Goal: Transaction & Acquisition: Download file/media

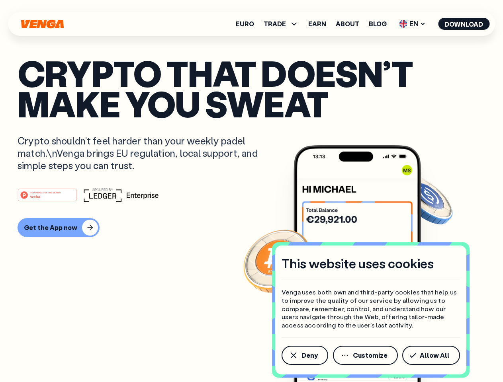
click at [251, 191] on div "#1 PRODUCT OF THE MONTH Web3" at bounding box center [252, 195] width 468 height 14
click at [304, 356] on span "Deny" at bounding box center [310, 356] width 16 height 6
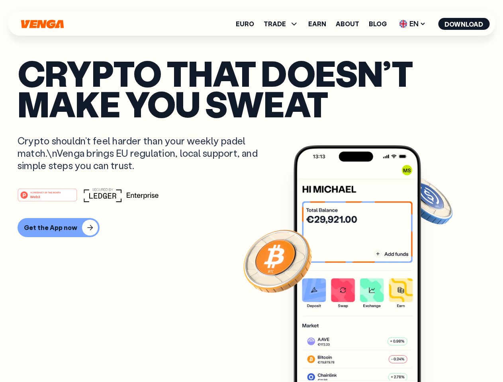
click at [366, 356] on img at bounding box center [357, 278] width 127 height 267
click at [433, 356] on article "Crypto that doesn’t make you sweat Crypto shouldn’t feel harder than your weekl…" at bounding box center [252, 207] width 468 height 299
click at [284, 24] on span "TRADE" at bounding box center [275, 24] width 22 height 6
click at [413, 24] on span "EN" at bounding box center [412, 24] width 32 height 13
click at [464, 24] on button "Download" at bounding box center [463, 24] width 51 height 12
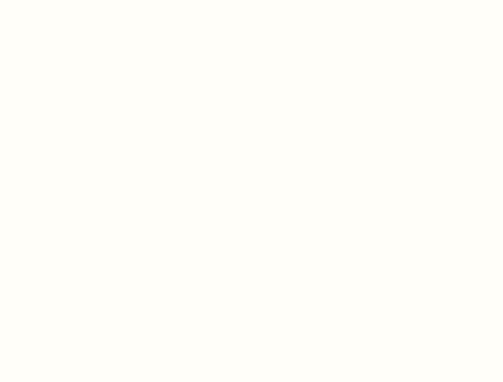
click at [57, 0] on html "This website uses cookies Venga uses both own and third-party cookies that help…" at bounding box center [251, 0] width 503 height 0
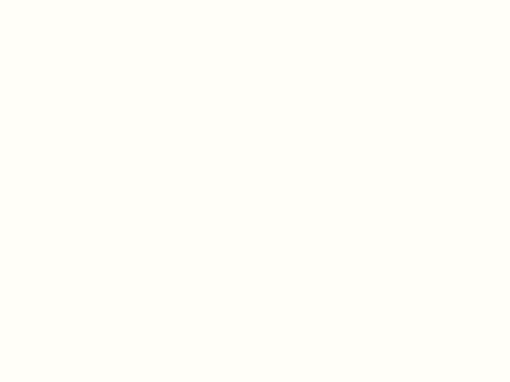
click at [49, 0] on html "This website uses cookies Venga uses both own and third-party cookies that help…" at bounding box center [255, 0] width 510 height 0
